Goal: Information Seeking & Learning: Understand process/instructions

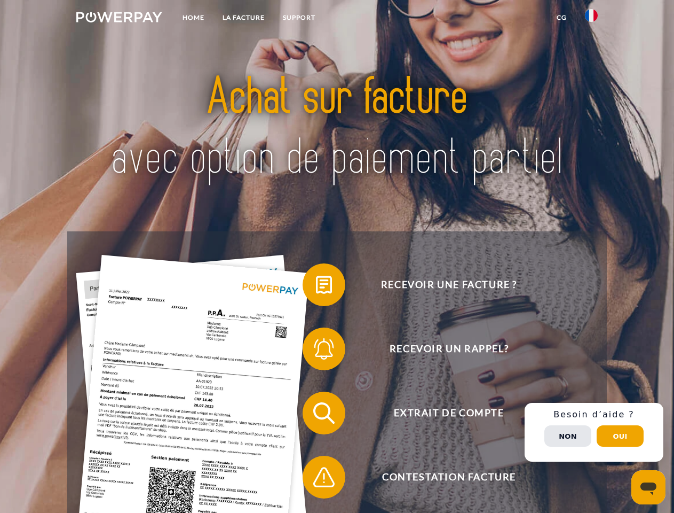
click at [119, 19] on img at bounding box center [119, 17] width 86 height 11
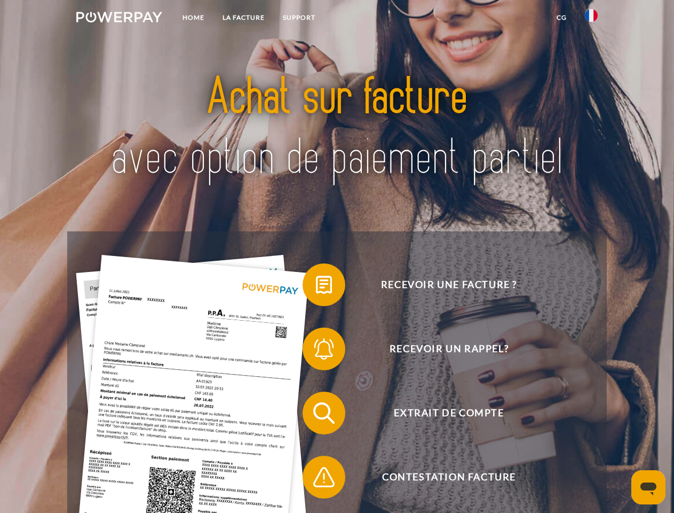
click at [592, 19] on img at bounding box center [591, 15] width 13 height 13
click at [562, 18] on link "CG" at bounding box center [562, 17] width 28 height 19
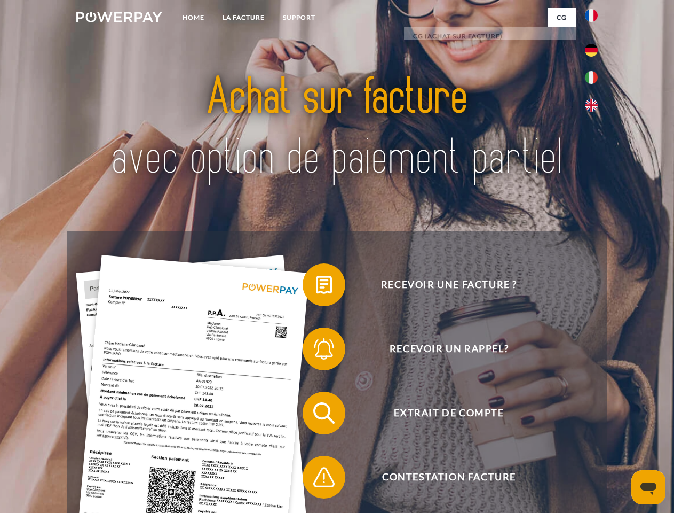
click at [316, 287] on span at bounding box center [307, 284] width 53 height 53
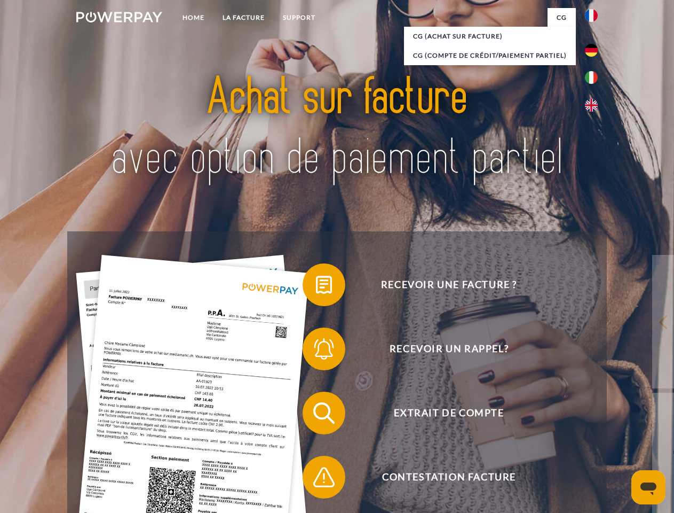
click at [316, 351] on span at bounding box center [307, 348] width 53 height 53
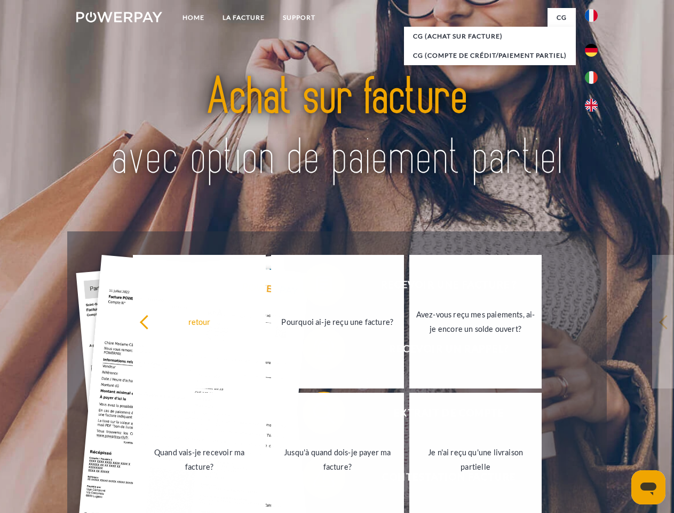
click at [316, 415] on link "Jusqu'à quand dois-je payer ma facture?" at bounding box center [337, 458] width 133 height 133
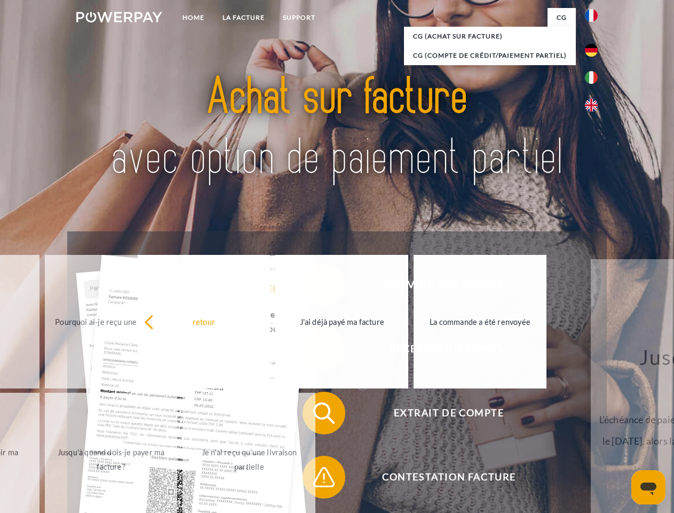
click at [316, 479] on span at bounding box center [307, 476] width 53 height 53
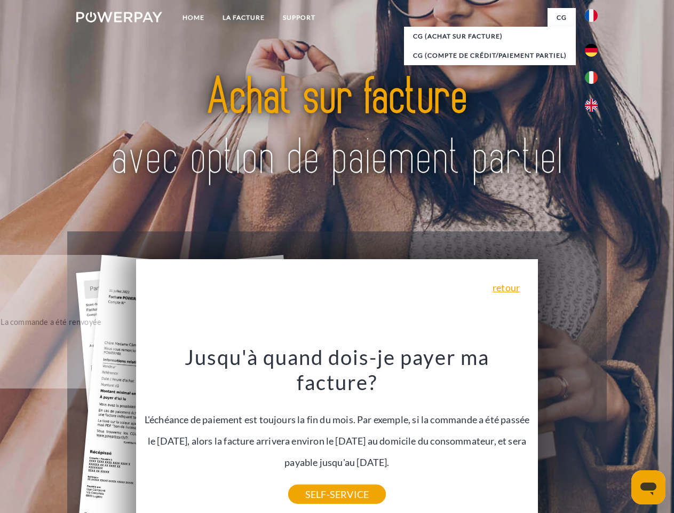
click at [594, 432] on div "Recevoir une facture ? Recevoir un rappel? Extrait de compte retour" at bounding box center [336, 444] width 539 height 427
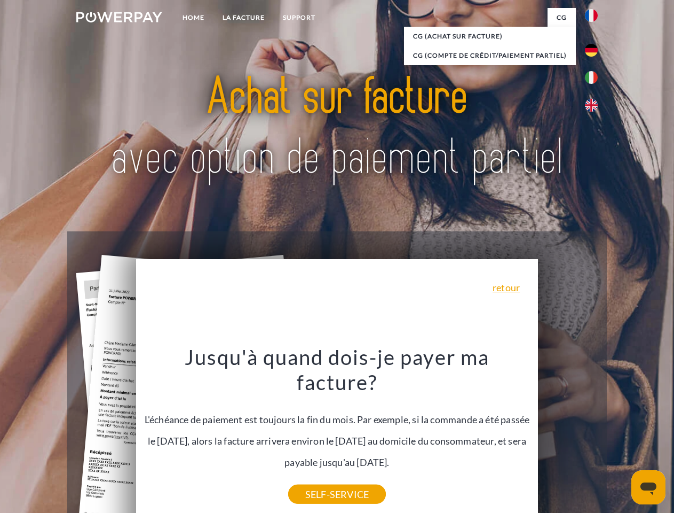
click at [568, 434] on span "Extrait de compte" at bounding box center [449, 412] width 262 height 43
click at [620, 436] on header "Home LA FACTURE Support" at bounding box center [337, 368] width 674 height 737
